Goal: Information Seeking & Learning: Learn about a topic

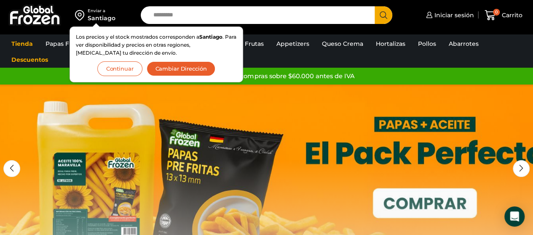
click at [125, 68] on button "Continuar" at bounding box center [119, 68] width 45 height 15
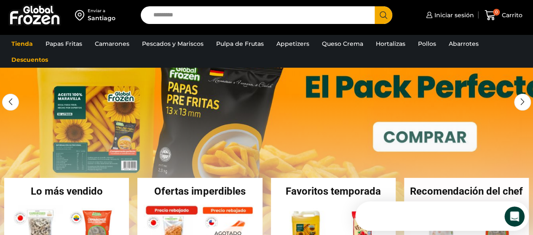
scroll to position [84, 0]
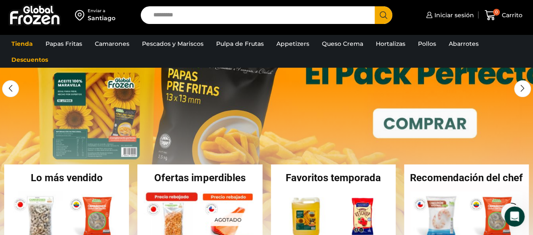
click at [214, 104] on link "1 / 3" at bounding box center [266, 131] width 533 height 253
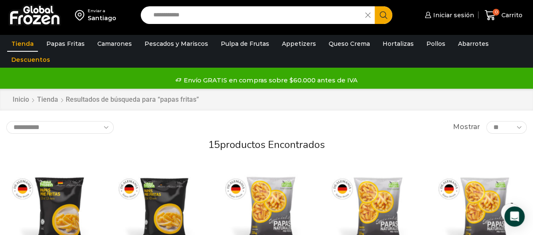
scroll to position [42, 0]
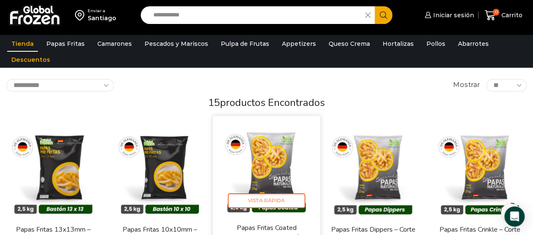
click at [258, 150] on img at bounding box center [266, 170] width 95 height 95
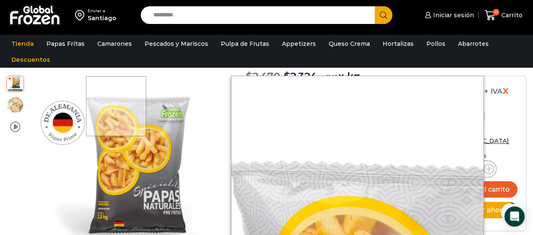
scroll to position [127, 0]
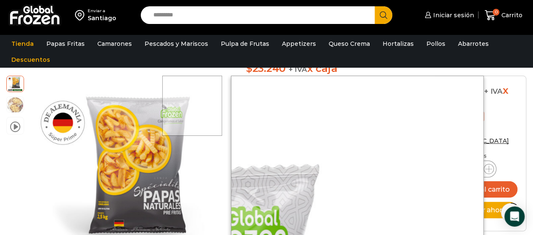
click at [207, 83] on div at bounding box center [192, 106] width 60 height 60
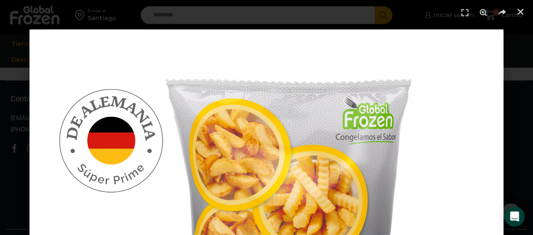
scroll to position [1294, 0]
click at [523, 10] on icon "Cerrar (Esc)" at bounding box center [520, 12] width 8 height 8
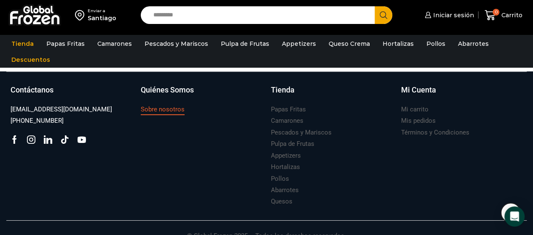
click at [169, 105] on h3 "Sobre nosotros" at bounding box center [163, 109] width 44 height 9
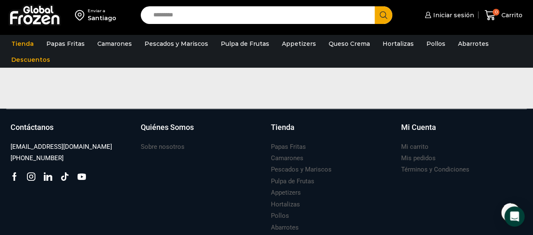
scroll to position [727, 0]
